Goal: Task Accomplishment & Management: Use online tool/utility

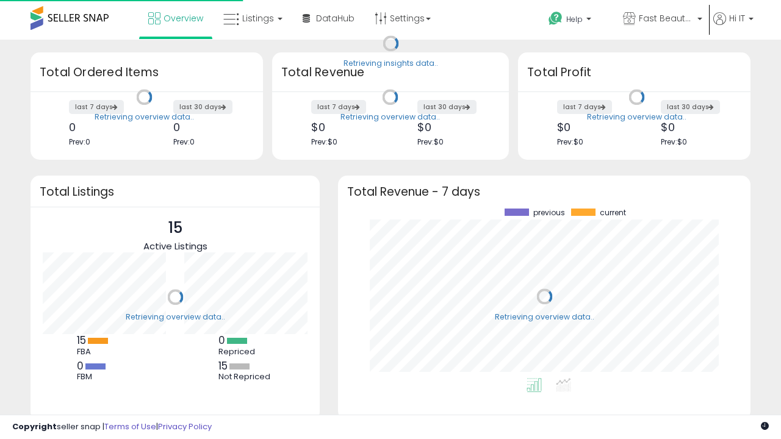
scroll to position [170, 388]
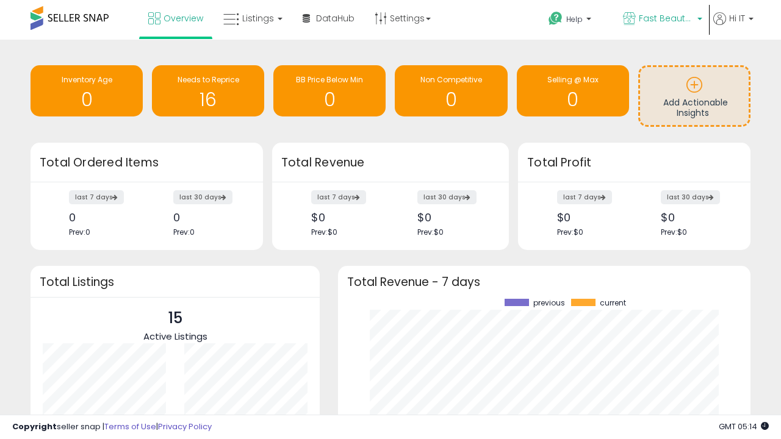
click at [662, 20] on span "Fast Beauty ([GEOGRAPHIC_DATA])" at bounding box center [666, 18] width 55 height 12
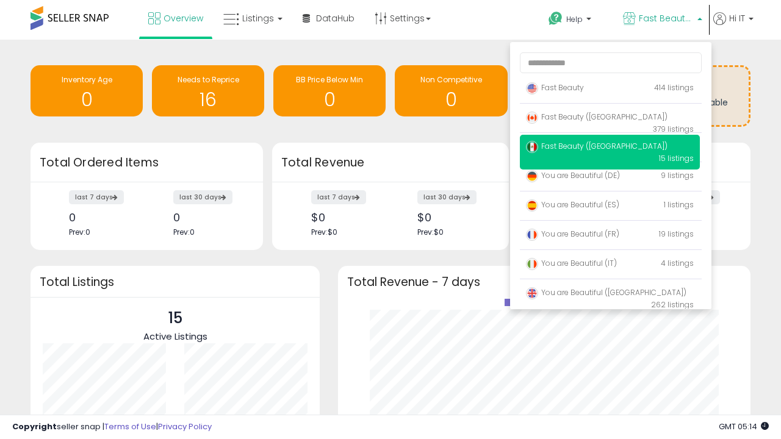
click at [610, 295] on span "You are Beautiful ([GEOGRAPHIC_DATA])" at bounding box center [606, 292] width 161 height 10
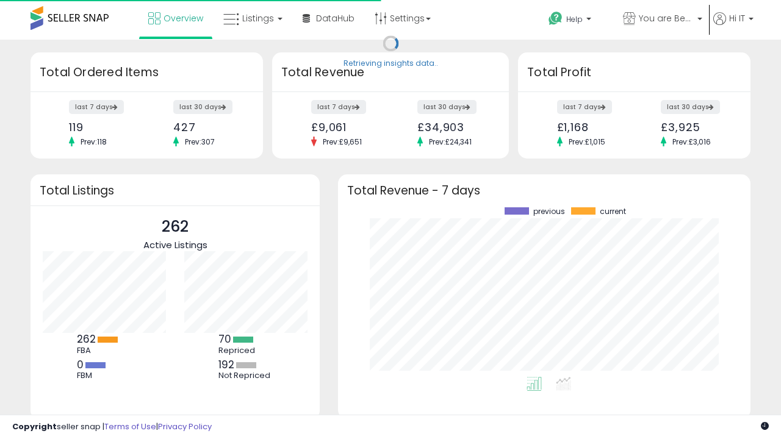
scroll to position [170, 388]
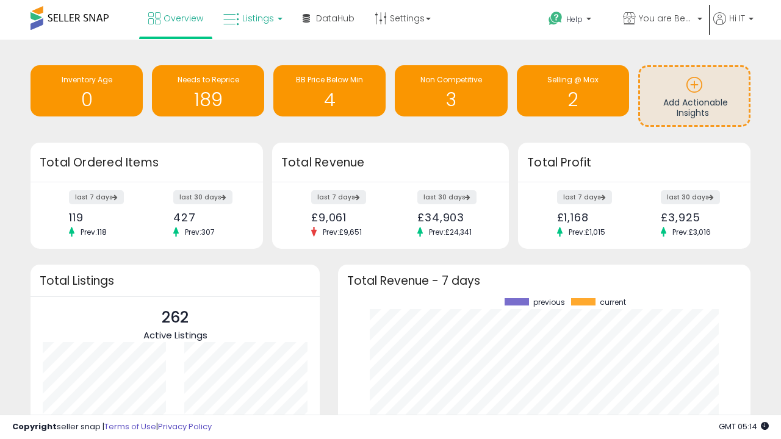
click at [251, 18] on span "Listings" at bounding box center [258, 18] width 32 height 12
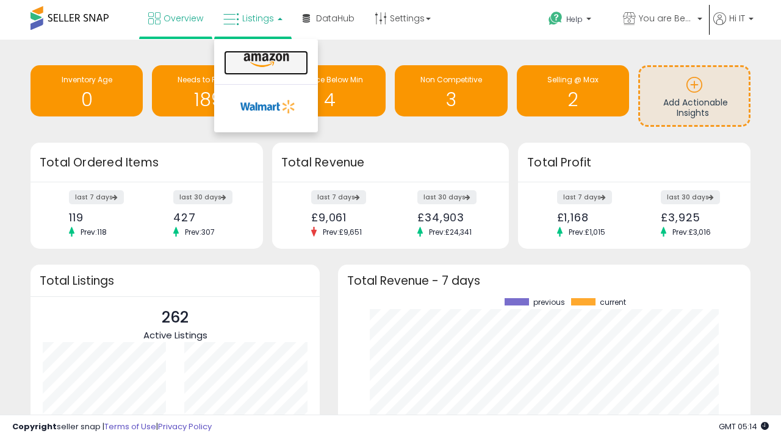
click at [265, 60] on icon at bounding box center [266, 60] width 53 height 16
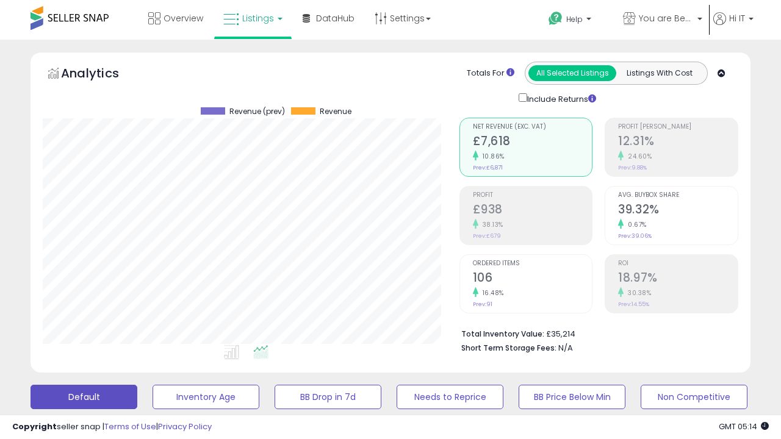
scroll to position [237, 0]
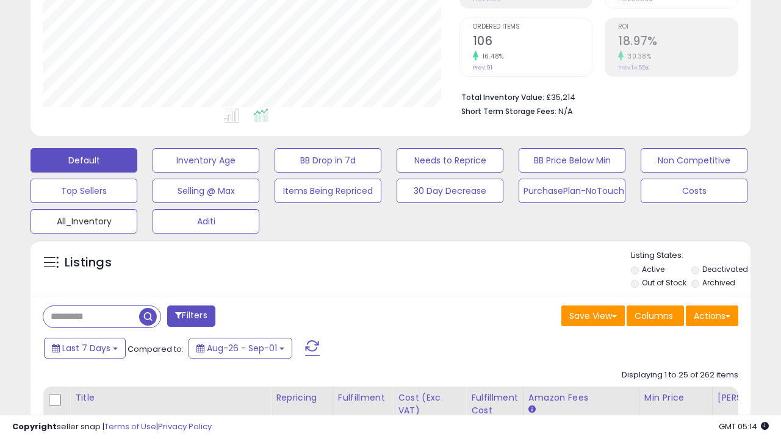
click at [84, 219] on button "All_Inventory" at bounding box center [84, 221] width 107 height 24
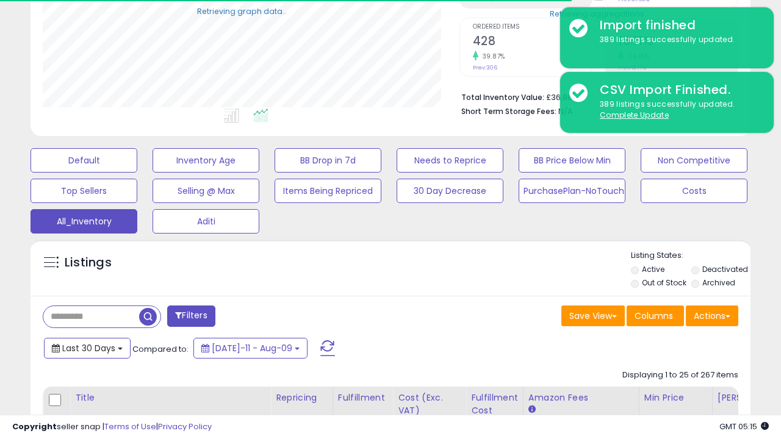
click at [87, 347] on span "Last 30 Days" at bounding box center [88, 348] width 53 height 12
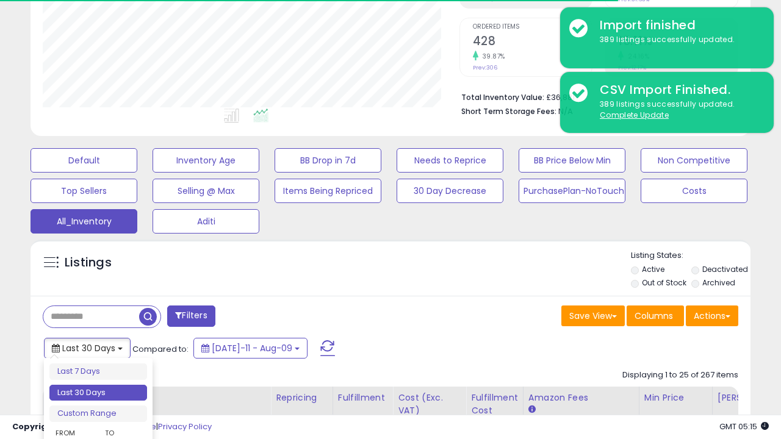
scroll to position [250, 416]
click at [98, 393] on li "Last 30 Days" at bounding box center [98, 393] width 98 height 16
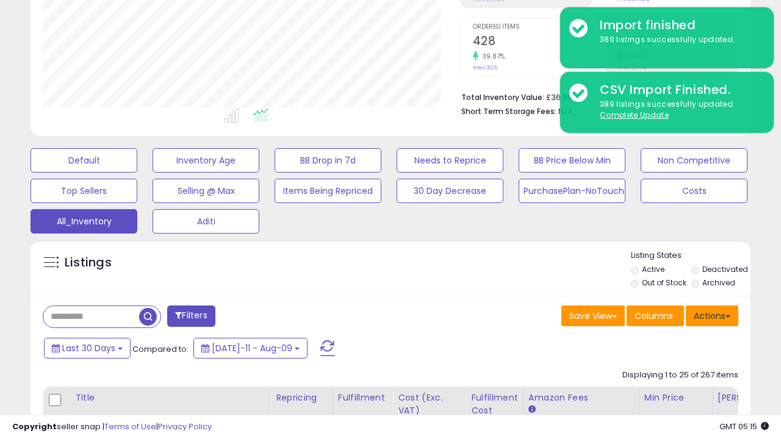
click at [712, 315] on button "Actions" at bounding box center [712, 316] width 52 height 21
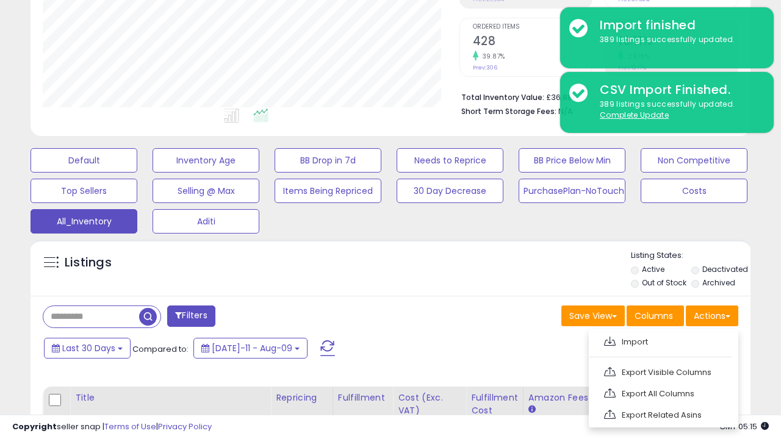
click at [662, 392] on link "Export All Columns" at bounding box center [663, 393] width 134 height 19
